Goal: Task Accomplishment & Management: Complete application form

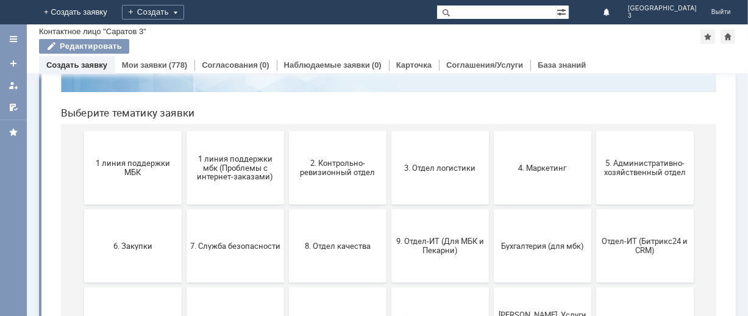
scroll to position [162, 0]
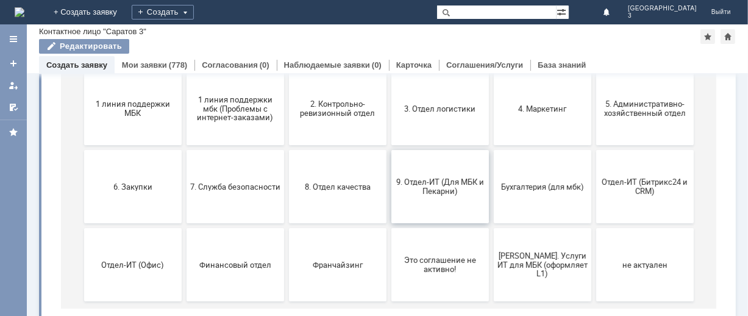
click at [445, 202] on button "9. Отдел-ИТ (Для МБК и Пекарни)" at bounding box center [440, 187] width 98 height 73
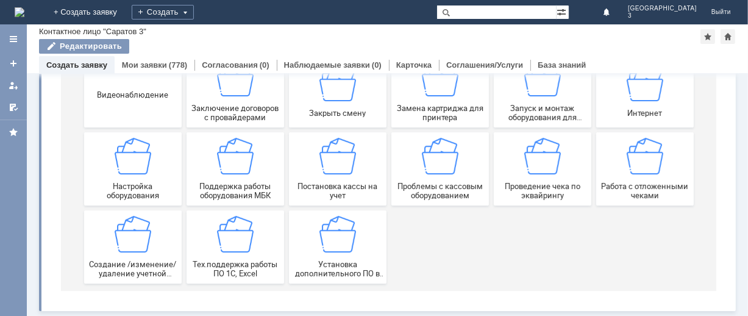
scroll to position [182, 0]
click at [596, 201] on button "Работа с отложенными чеками" at bounding box center [645, 169] width 98 height 73
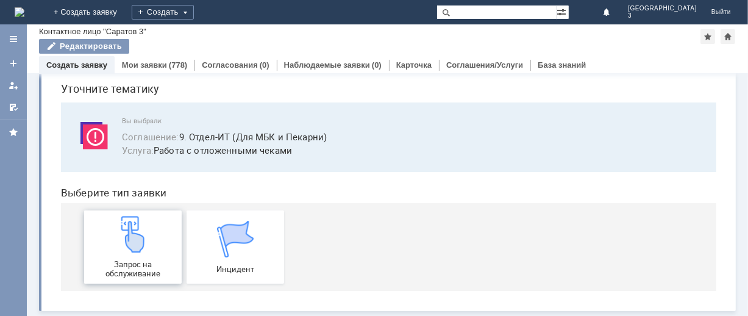
scroll to position [43, 0]
click at [116, 252] on div "Запрос на обслуживание" at bounding box center [132, 247] width 90 height 62
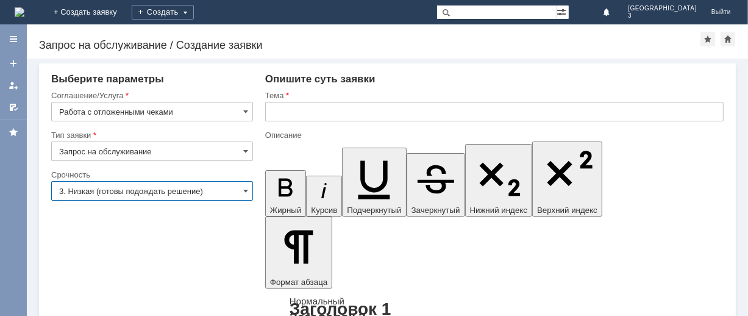
click at [161, 193] on input "3. Низкая (готовы подождать решение)" at bounding box center [152, 191] width 202 height 20
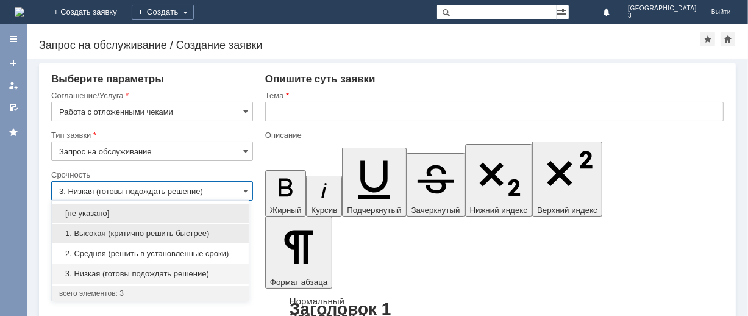
click at [151, 234] on span "1. Высокая (критично решить быстрее)" at bounding box center [150, 234] width 182 height 10
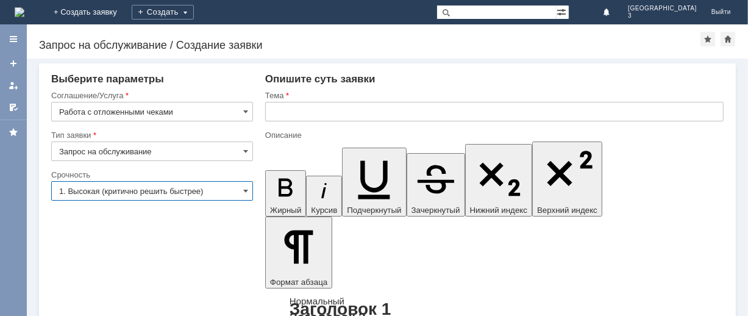
type input "1. Высокая (критично решить быстрее)"
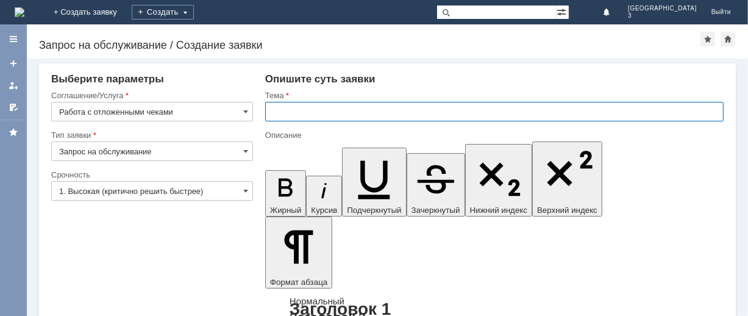
click at [345, 114] on input "text" at bounding box center [494, 112] width 459 height 20
type input "отл.чеки [DATE]"
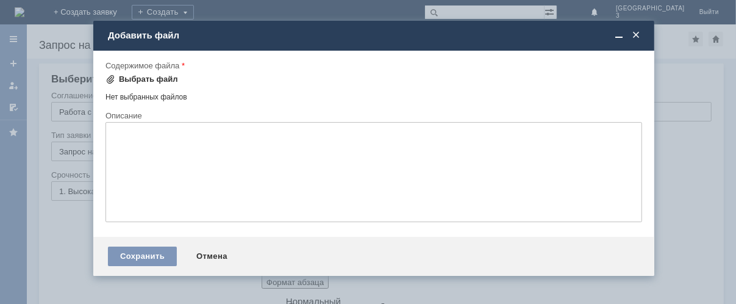
click at [154, 78] on div "Выбрать файл" at bounding box center [148, 79] width 59 height 10
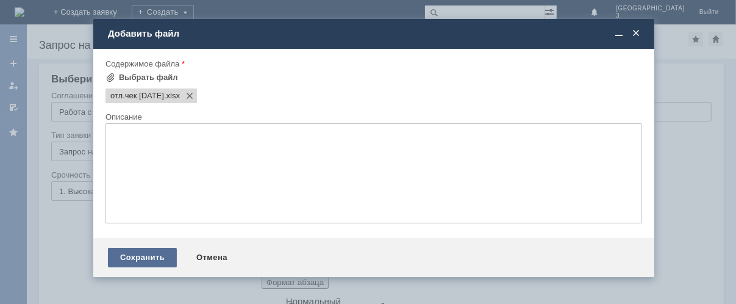
click at [158, 265] on div "Сохранить" at bounding box center [142, 258] width 69 height 20
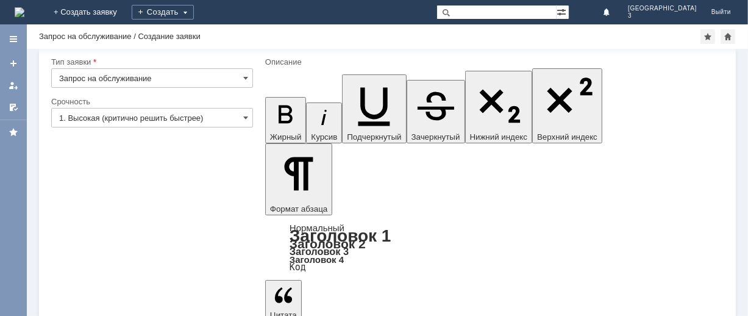
scroll to position [61, 0]
